Goal: Information Seeking & Learning: Learn about a topic

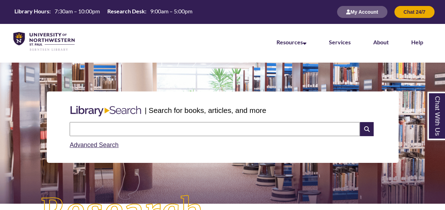
click at [145, 124] on input "text" at bounding box center [215, 129] width 290 height 14
paste input "**********"
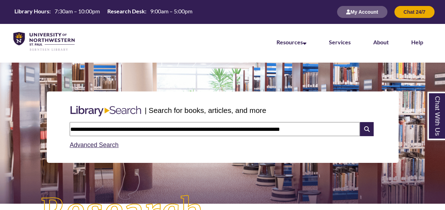
type input "**********"
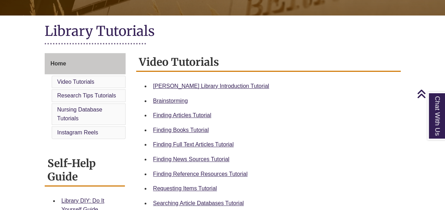
scroll to position [182, 0]
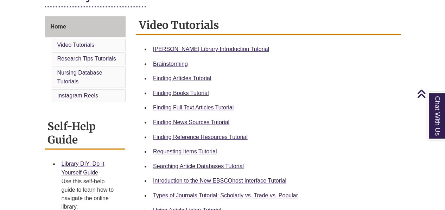
click at [209, 147] on div "Requesting Items Tutorial" at bounding box center [274, 151] width 242 height 9
click at [209, 151] on link "Requesting Items Tutorial" at bounding box center [185, 152] width 64 height 6
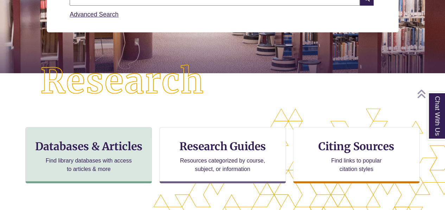
scroll to position [131, 0]
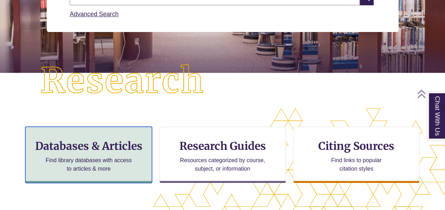
click at [82, 169] on p "Find library databases with access to articles & more" at bounding box center [89, 164] width 92 height 17
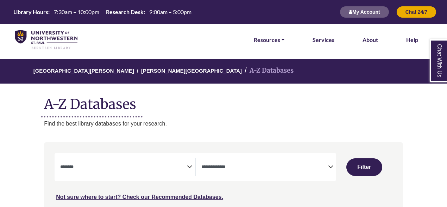
select select "Database Subject Filter"
select select "Database Types Filter"
select select "Database Subject Filter"
select select "Database Types Filter"
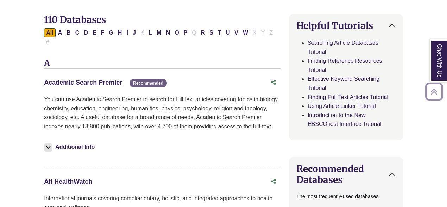
scroll to position [239, 0]
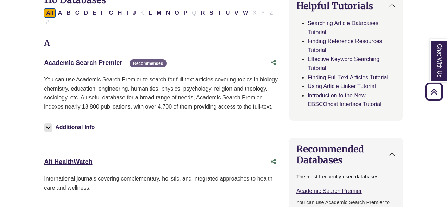
click at [92, 59] on link "Academic Search Premier This link opens in a new window" at bounding box center [83, 62] width 78 height 7
